Goal: Information Seeking & Learning: Learn about a topic

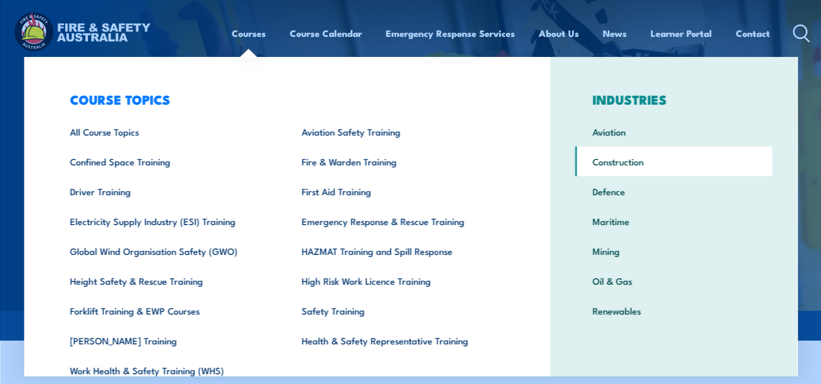
click at [603, 162] on link "Construction" at bounding box center [673, 161] width 197 height 30
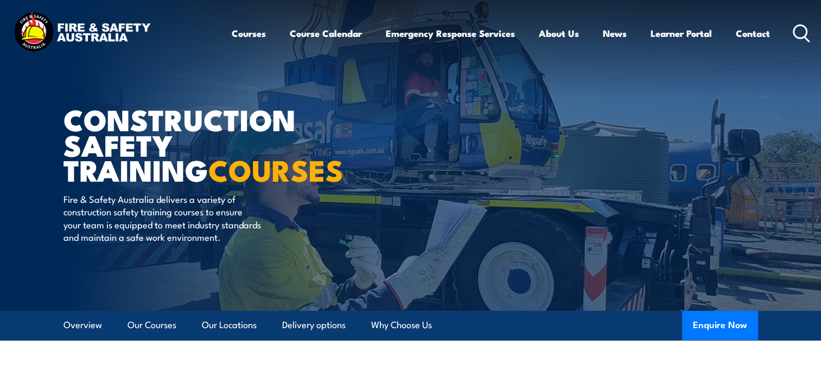
click at [799, 25] on circle at bounding box center [800, 31] width 13 height 13
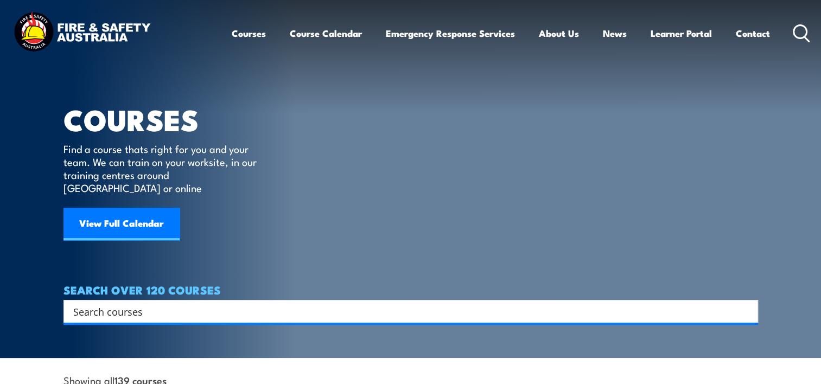
click at [408, 303] on input "Search input" at bounding box center [403, 311] width 661 height 16
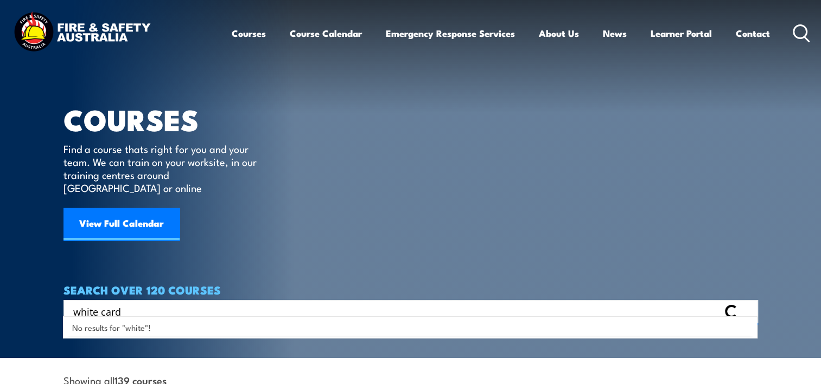
type input "white card"
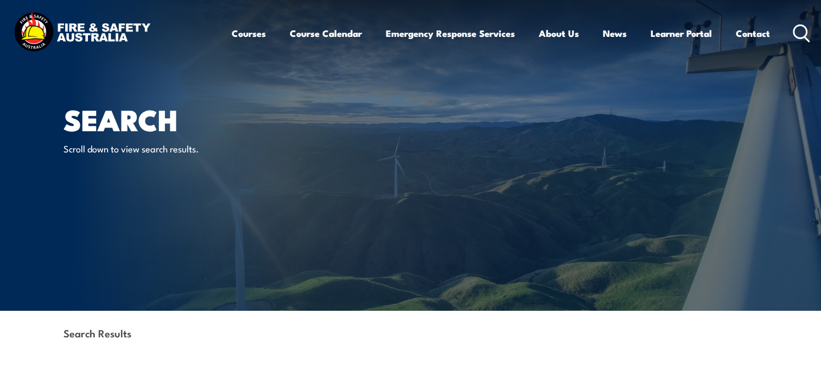
click at [384, 239] on article "Search Scroll down to view search results." at bounding box center [410, 155] width 694 height 311
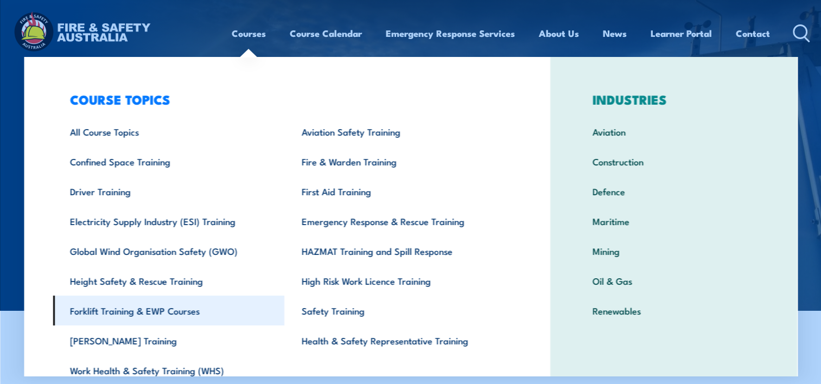
click at [145, 304] on link "Forklift Training & EWP Courses" at bounding box center [169, 311] width 232 height 30
